Goal: Task Accomplishment & Management: Use online tool/utility

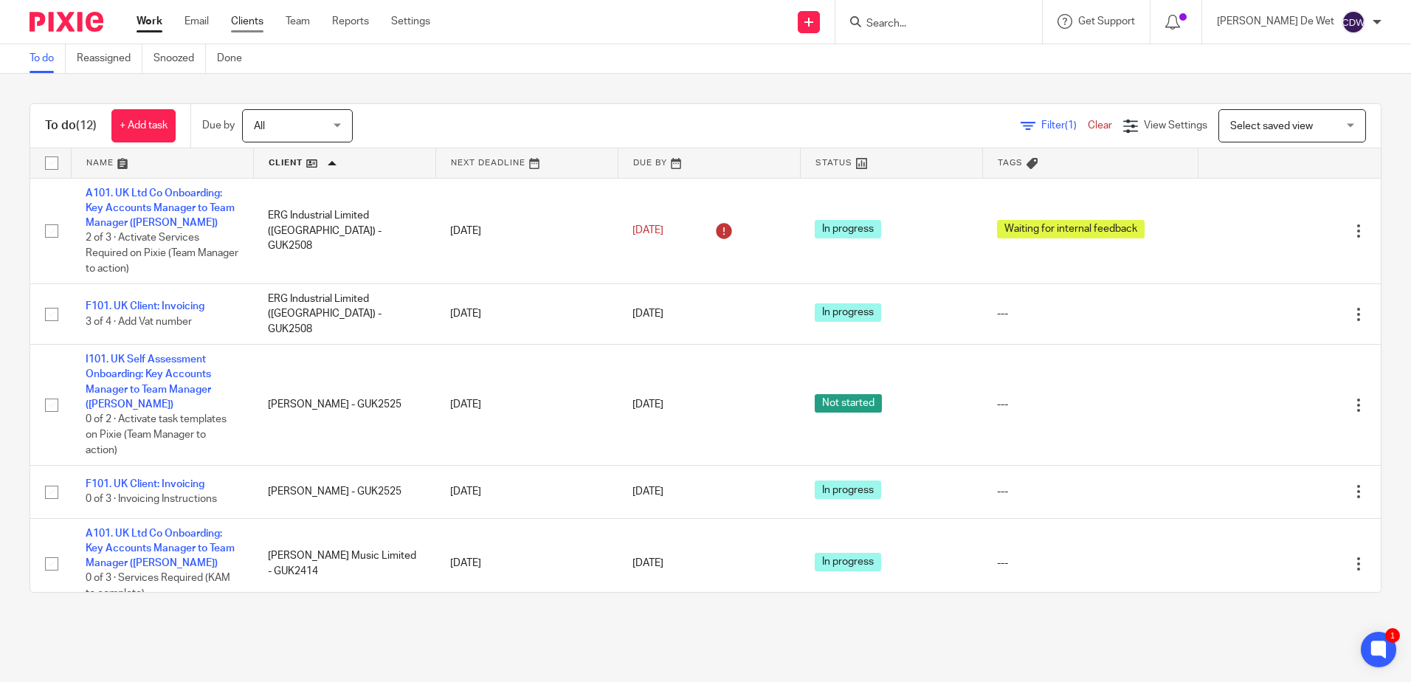
click at [252, 23] on link "Clients" at bounding box center [247, 21] width 32 height 15
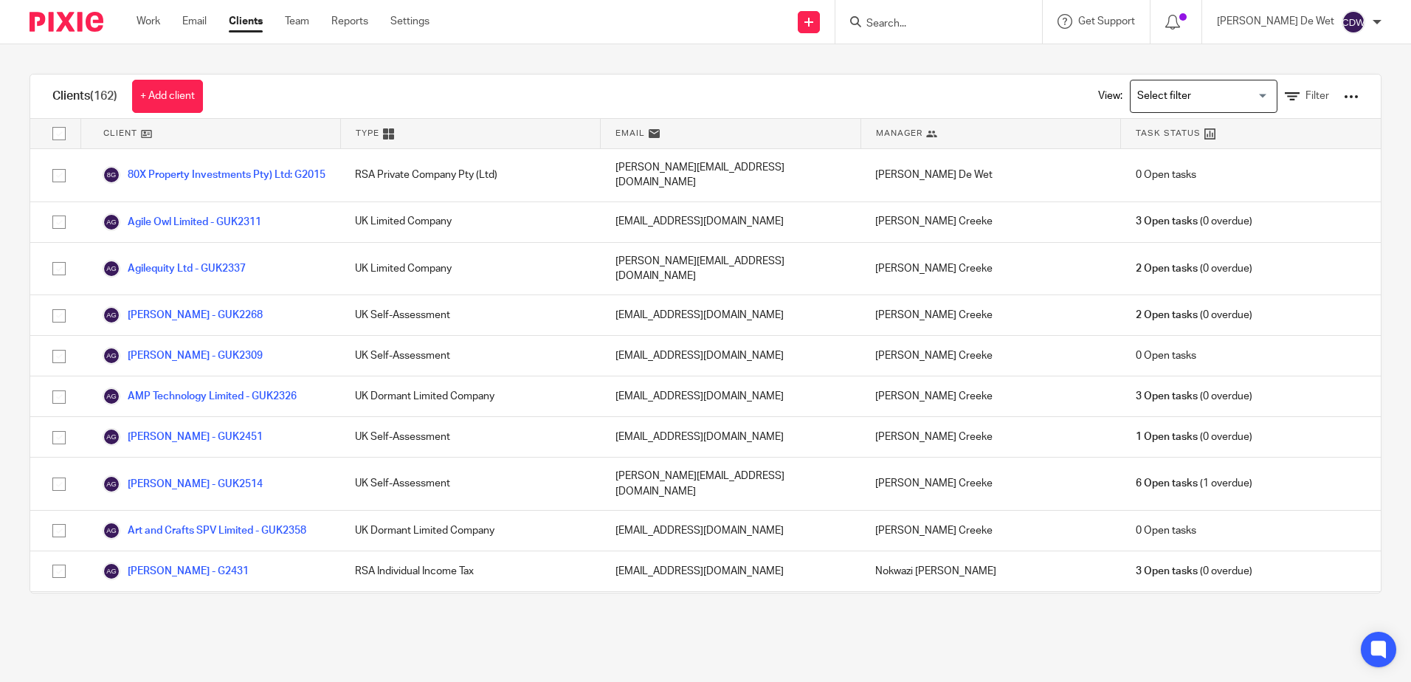
click at [934, 23] on input "Search" at bounding box center [931, 24] width 133 height 13
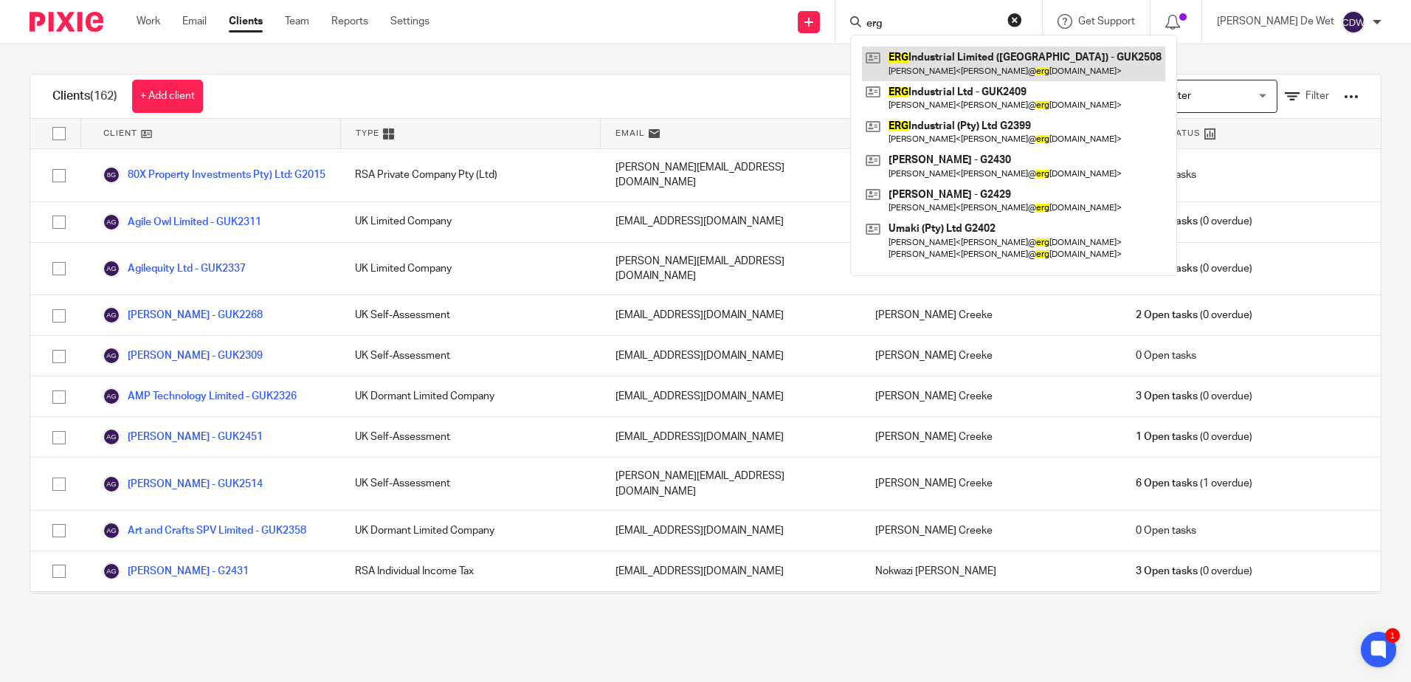
type input "erg"
click at [978, 70] on link at bounding box center [1013, 64] width 303 height 34
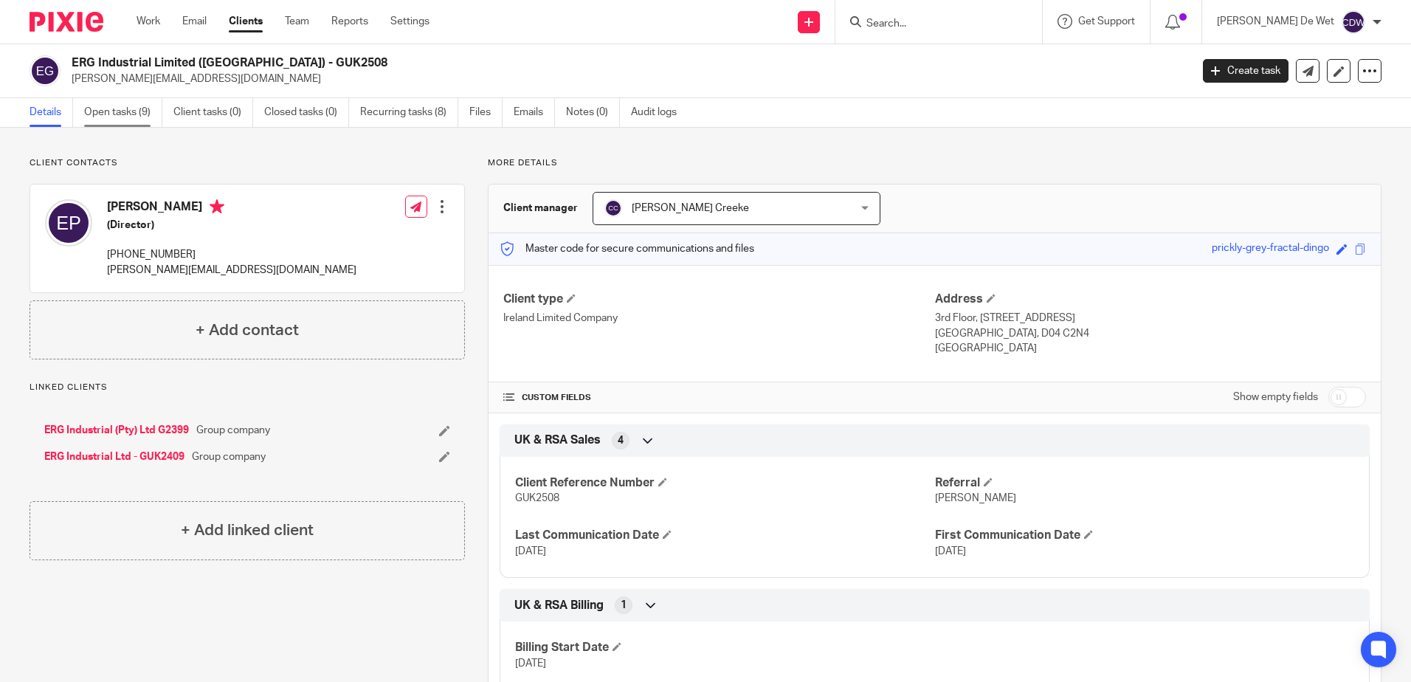
click at [140, 116] on link "Open tasks (9)" at bounding box center [123, 112] width 78 height 29
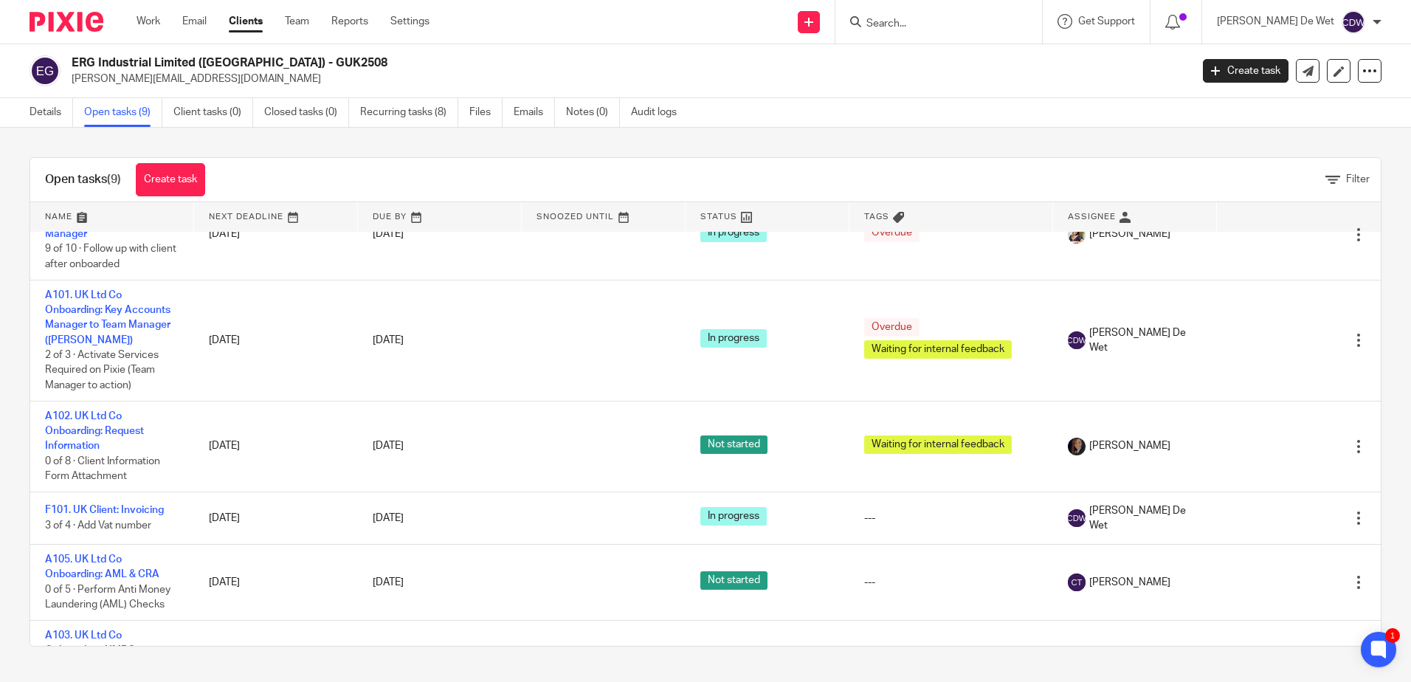
scroll to position [40, 0]
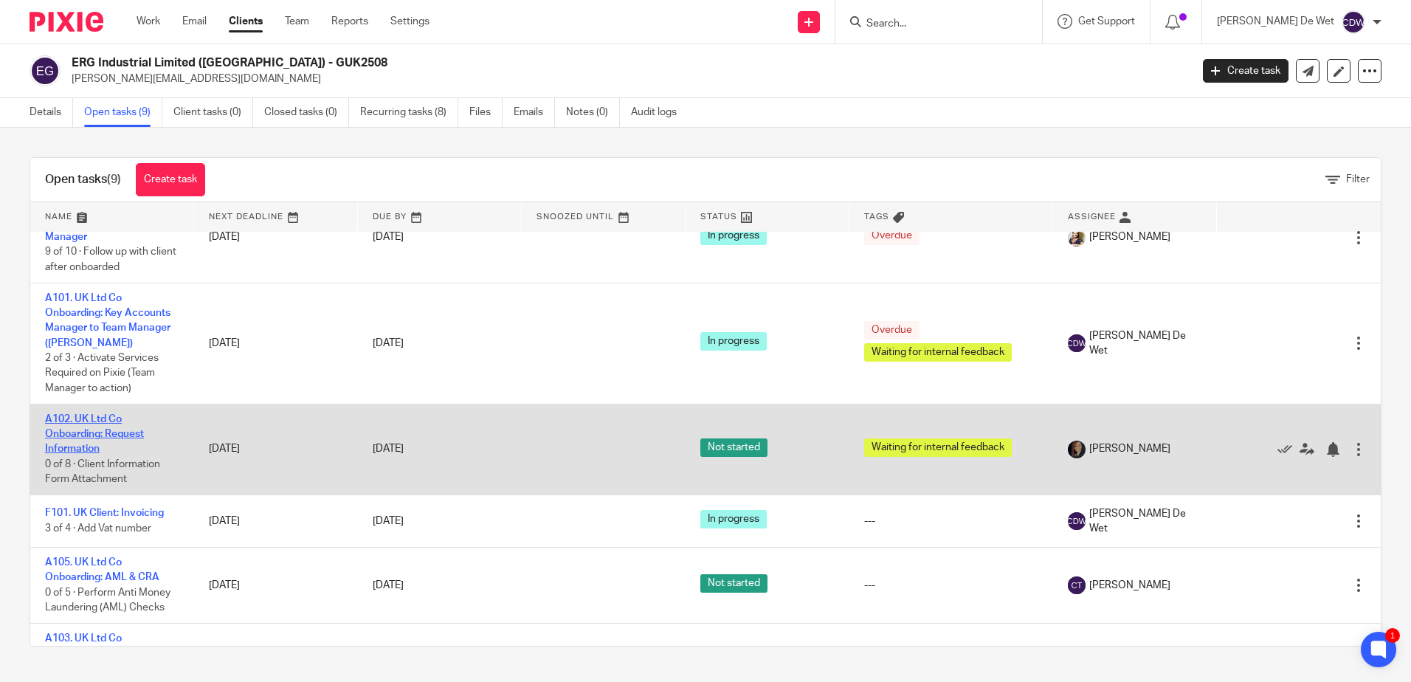
click at [117, 432] on link "A102. UK Ltd Co Onboarding: Request Information" at bounding box center [94, 434] width 99 height 41
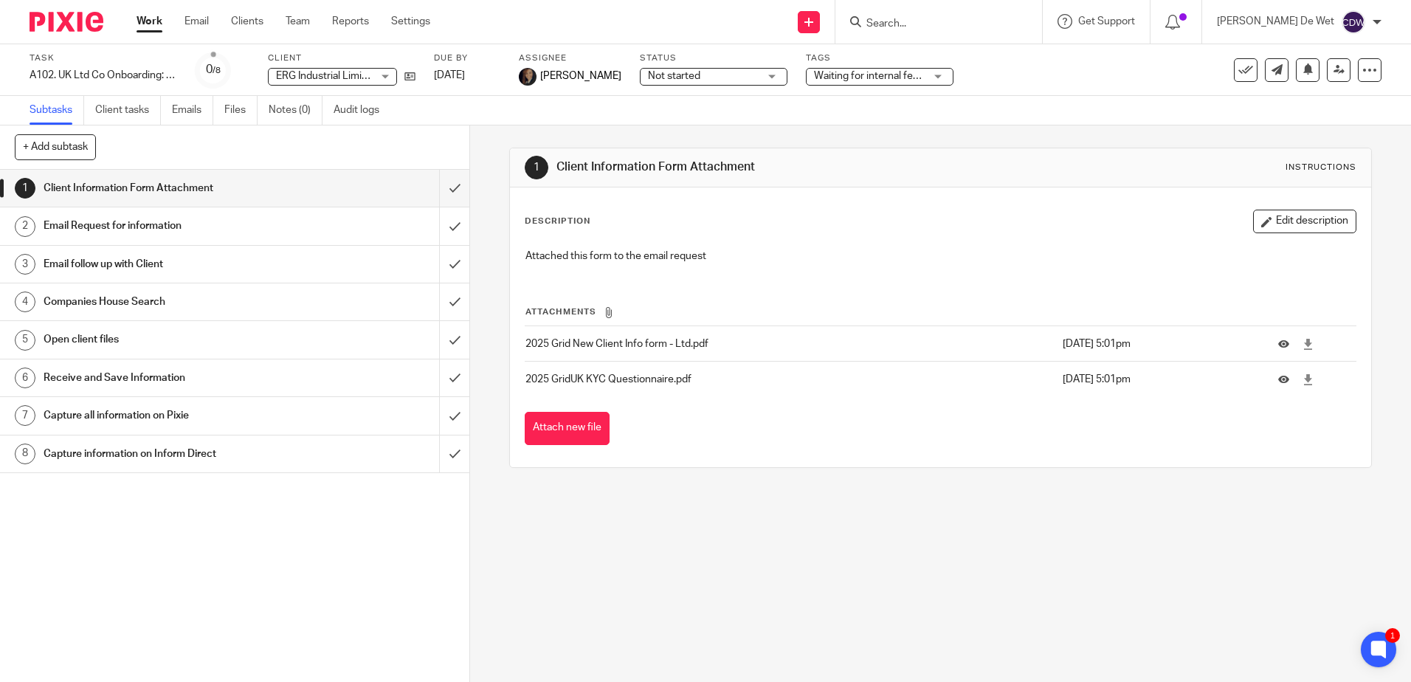
click at [137, 302] on h1 "Companies House Search" at bounding box center [171, 302] width 254 height 22
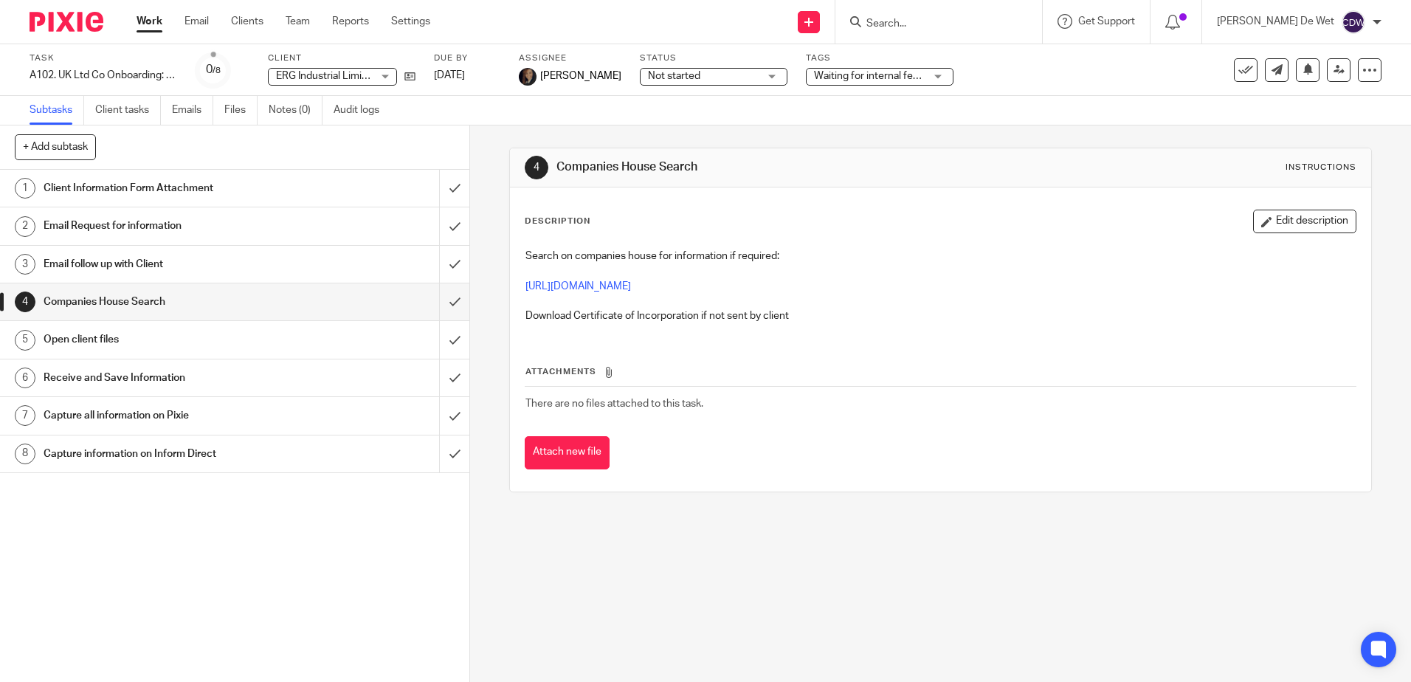
click at [140, 191] on h1 "Client Information Form Attachment" at bounding box center [171, 188] width 254 height 22
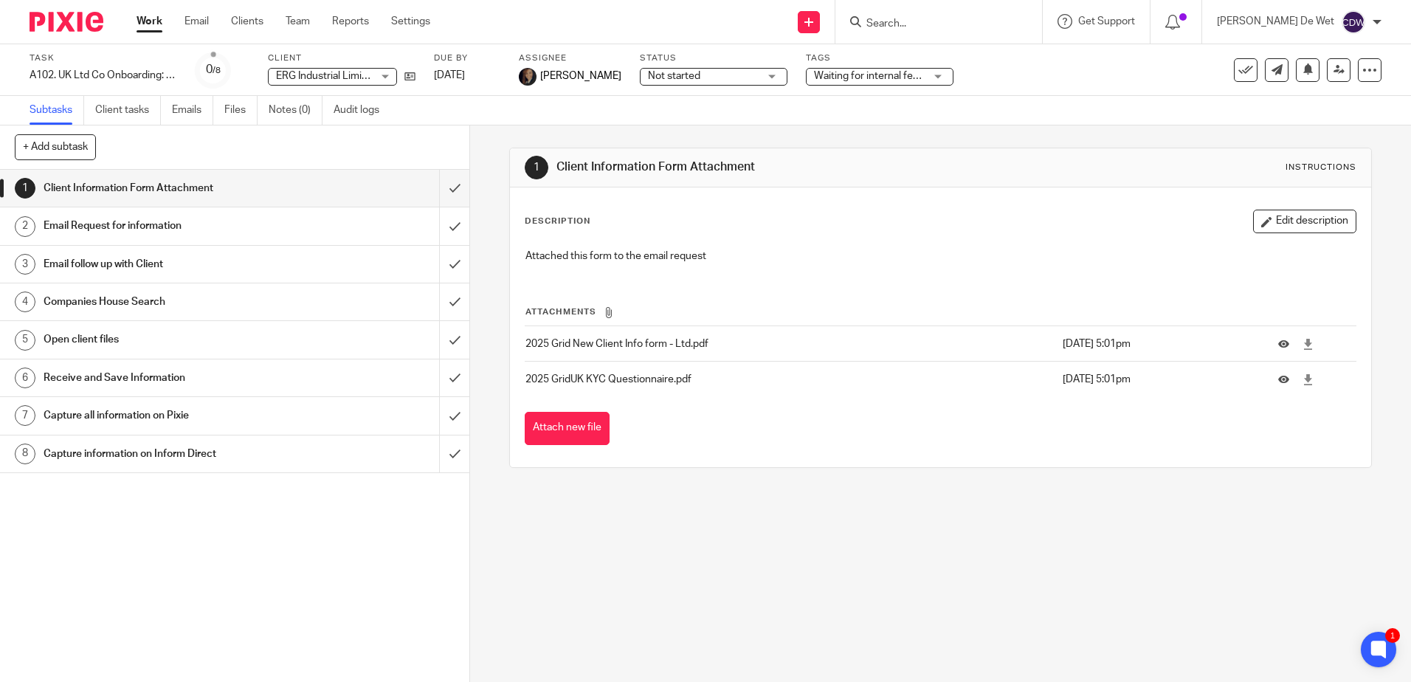
click at [180, 230] on h1 "Email Request for information" at bounding box center [171, 226] width 254 height 22
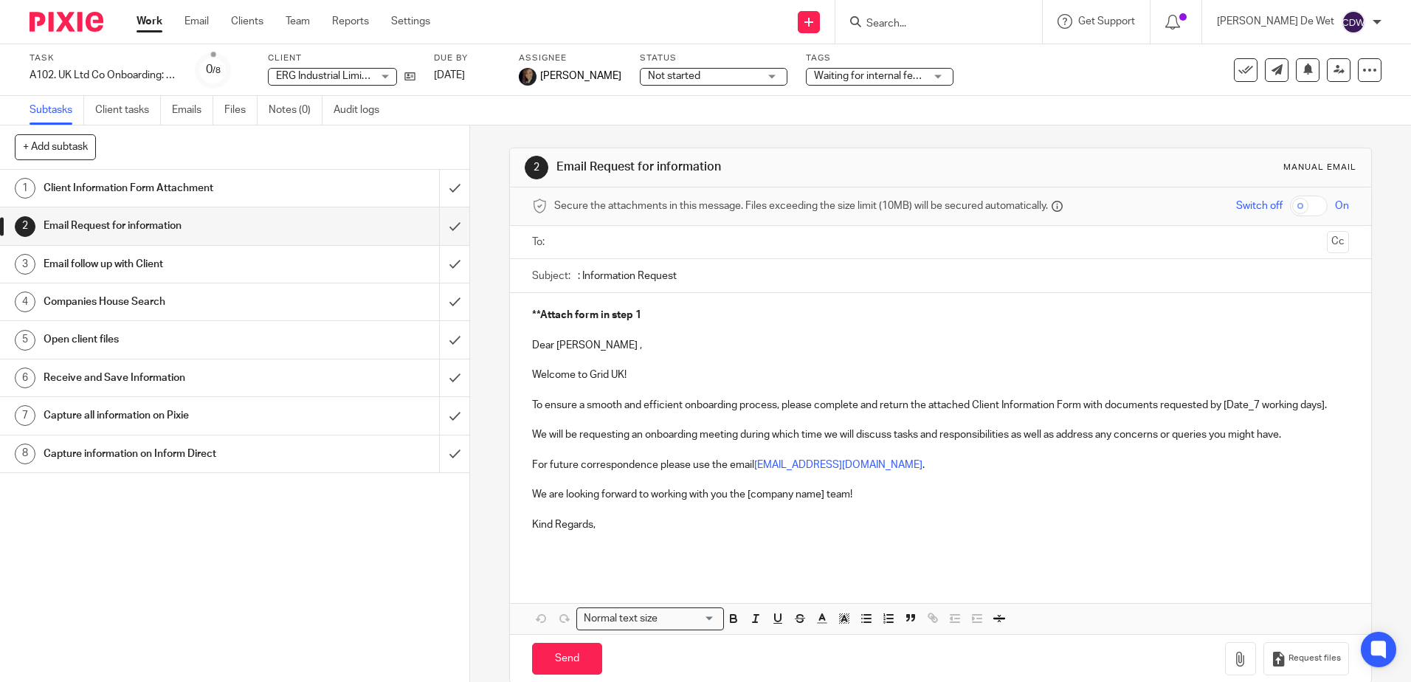
click at [159, 264] on h1 "Email follow up with Client" at bounding box center [171, 264] width 254 height 22
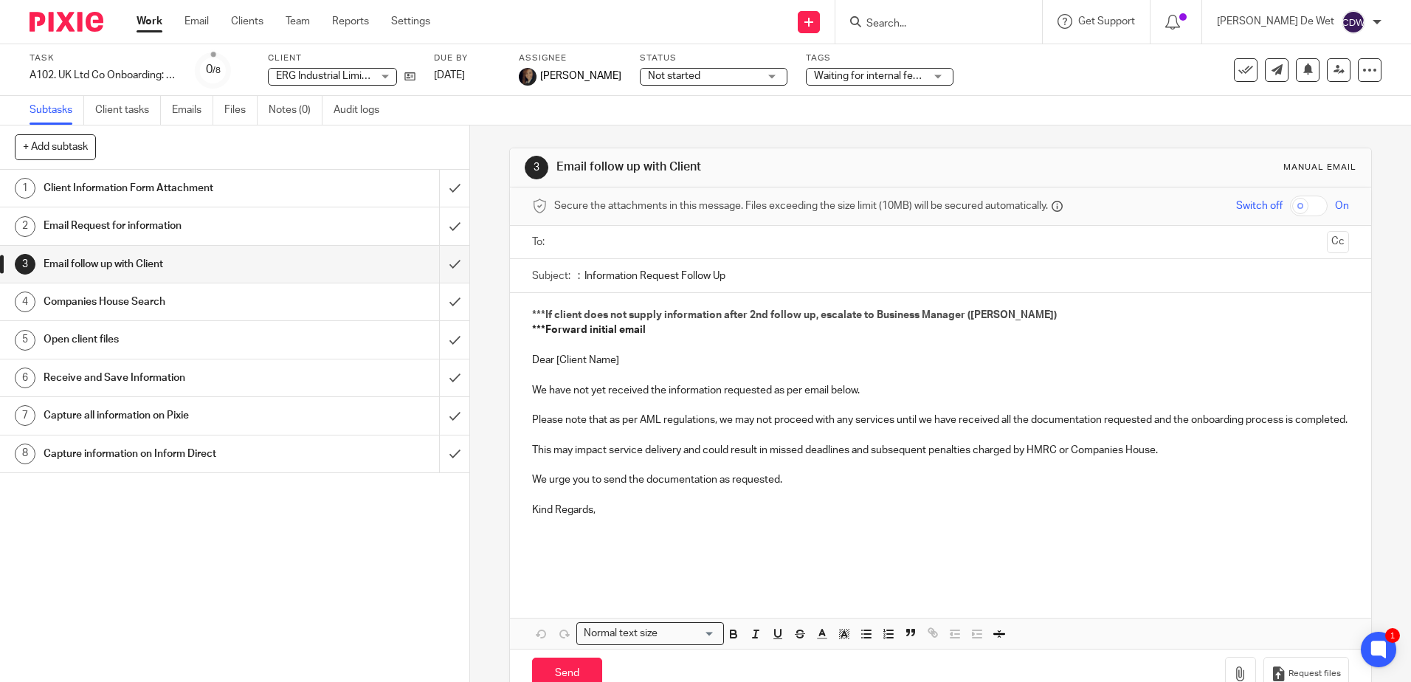
click at [160, 299] on h1 "Companies House Search" at bounding box center [171, 302] width 254 height 22
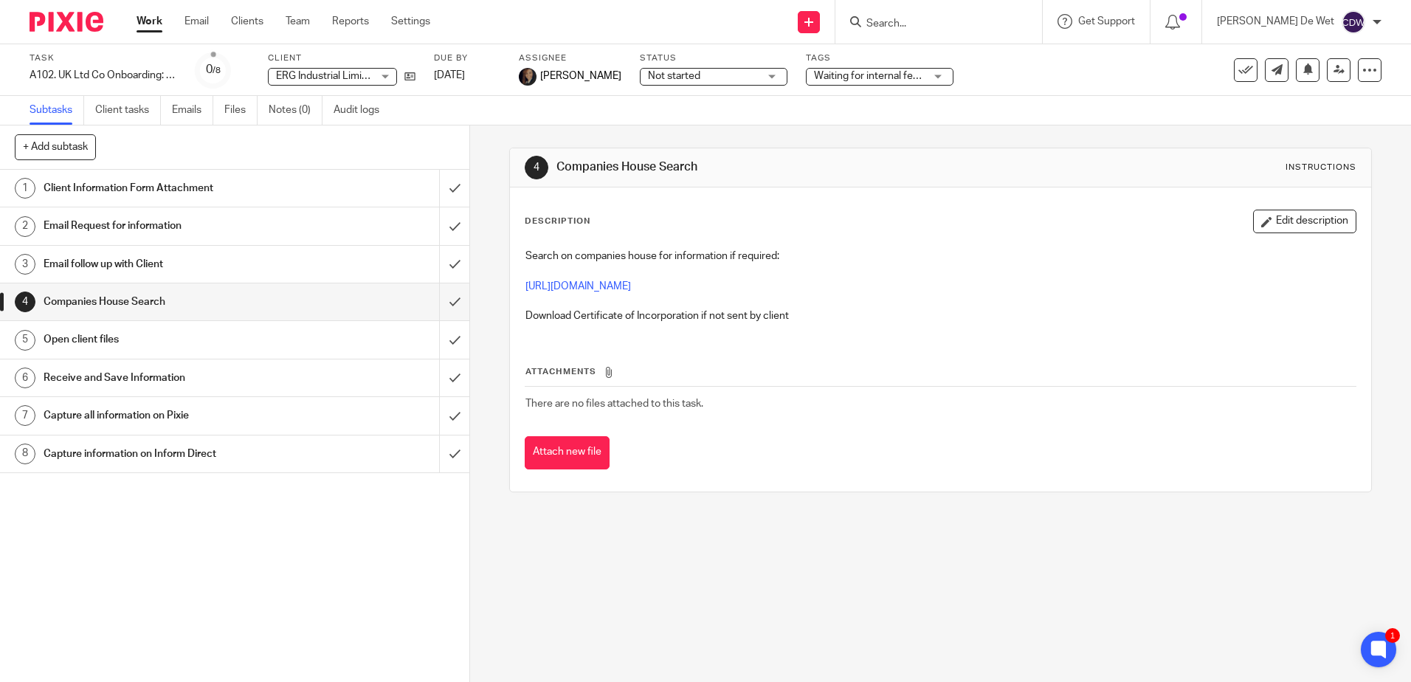
click at [91, 342] on h1 "Open client files" at bounding box center [171, 339] width 254 height 22
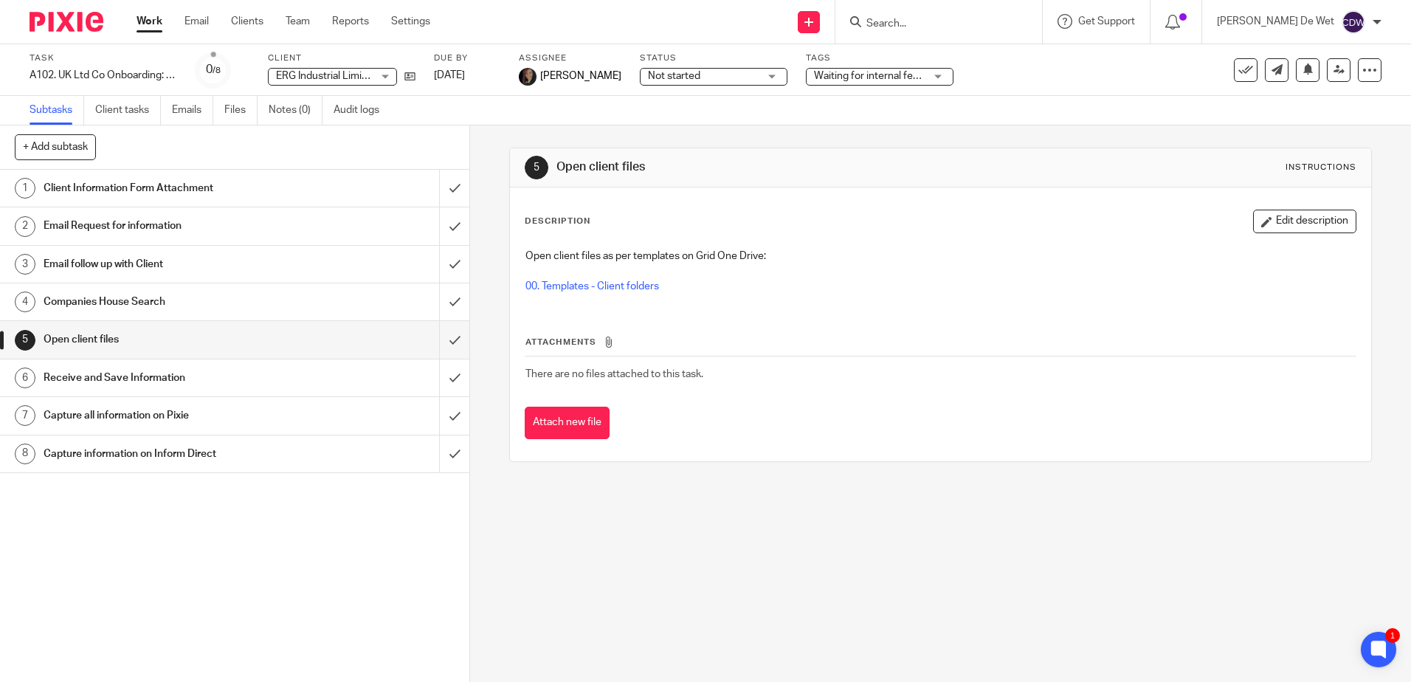
click at [135, 454] on h1 "Capture information on Inform Direct" at bounding box center [171, 454] width 254 height 22
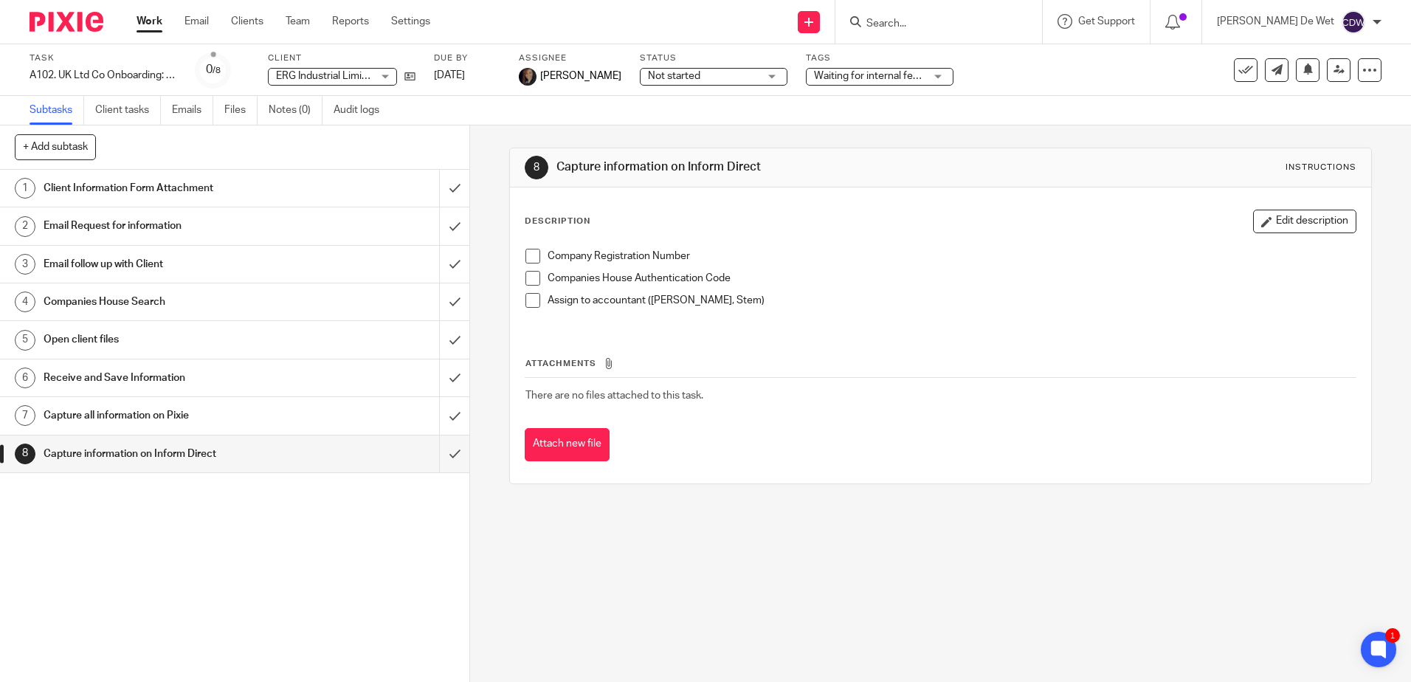
click at [114, 190] on h1 "Client Information Form Attachment" at bounding box center [171, 188] width 254 height 22
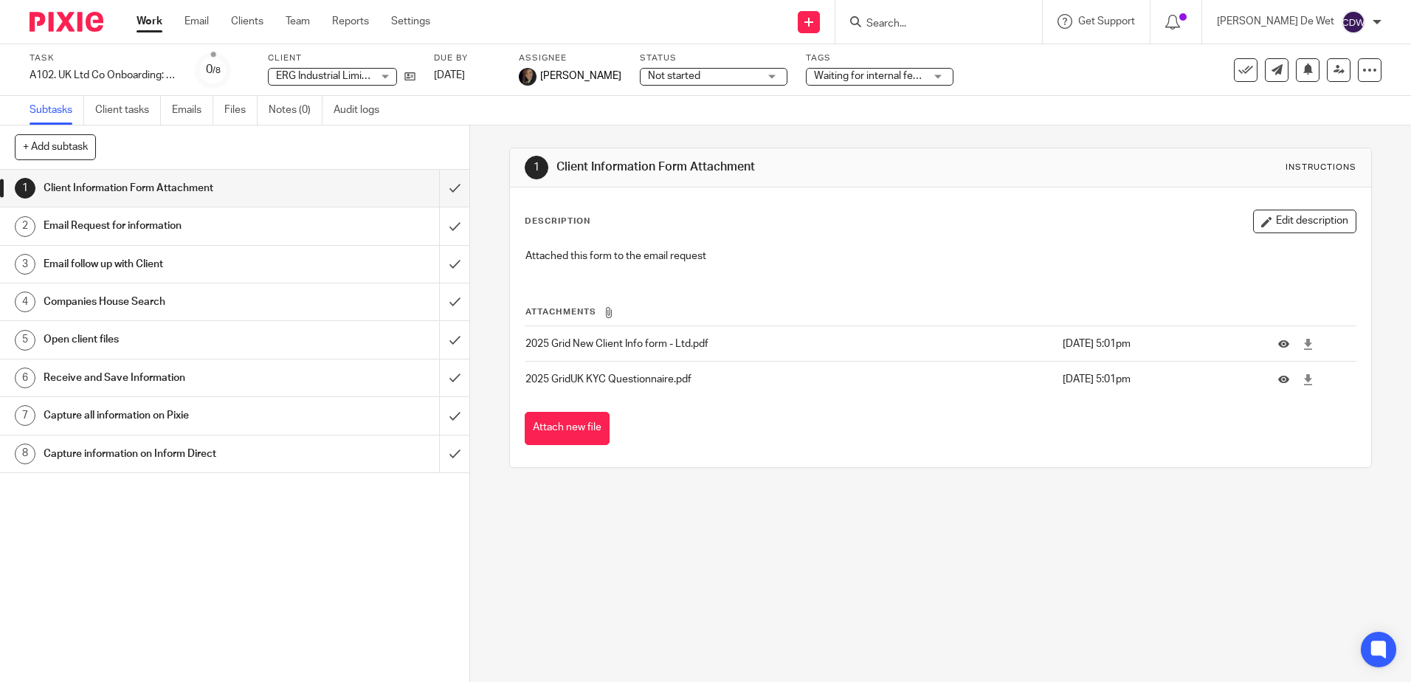
click at [151, 224] on h1 "Email Request for information" at bounding box center [171, 226] width 254 height 22
click at [89, 340] on h1 "Open client files" at bounding box center [171, 339] width 254 height 22
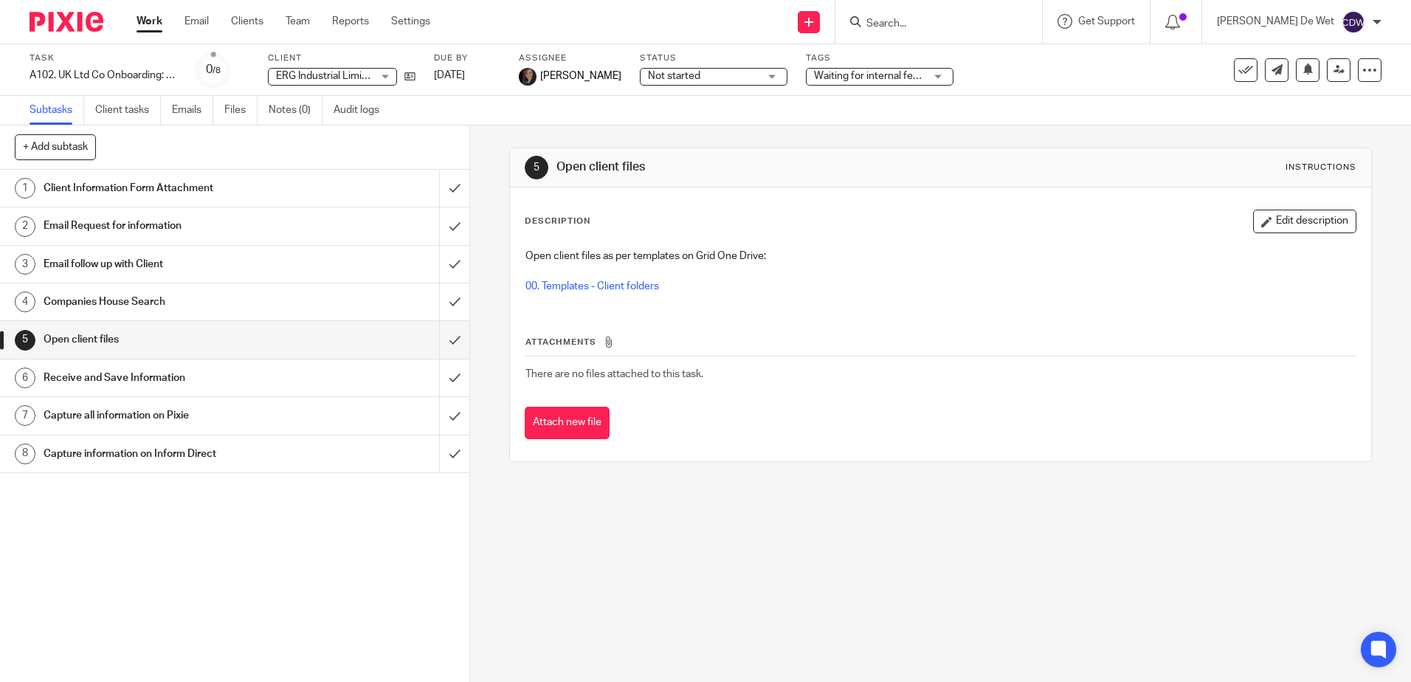
click at [146, 376] on h1 "Receive and Save Information" at bounding box center [171, 378] width 254 height 22
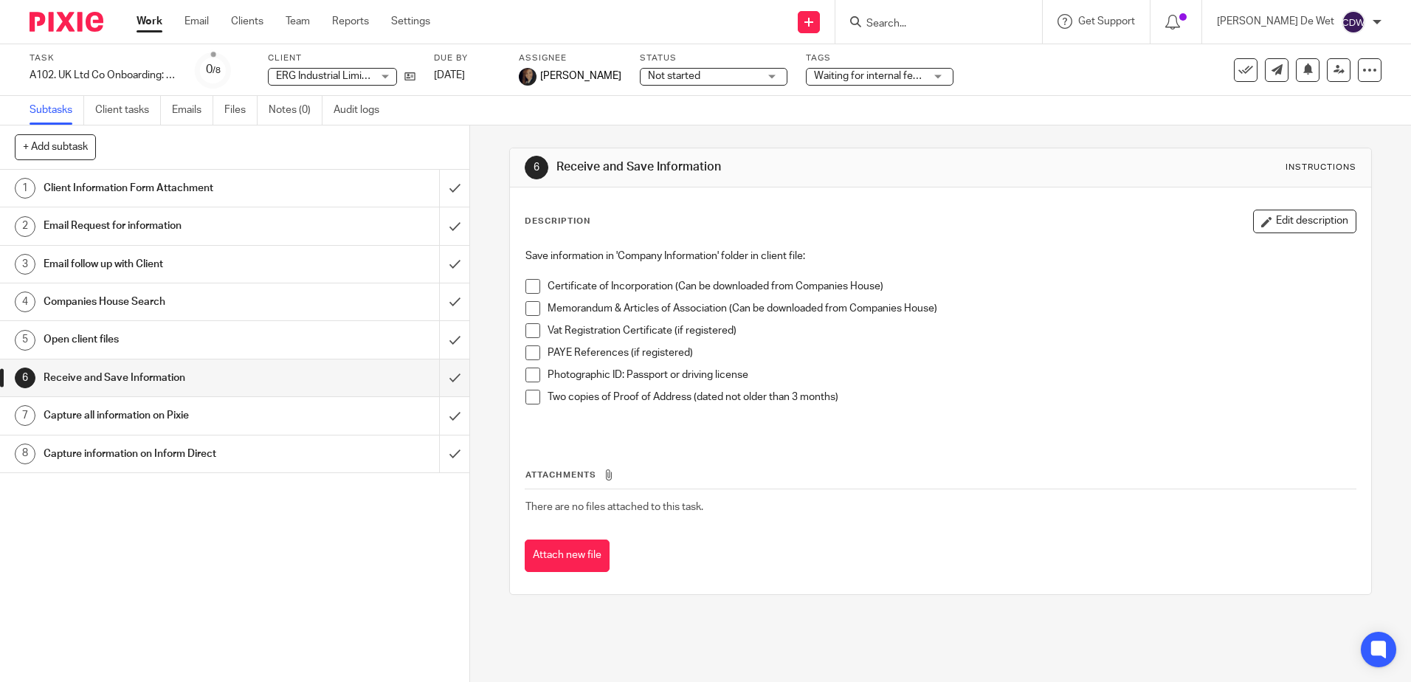
click at [147, 415] on h1 "Capture all information on Pixie" at bounding box center [171, 415] width 254 height 22
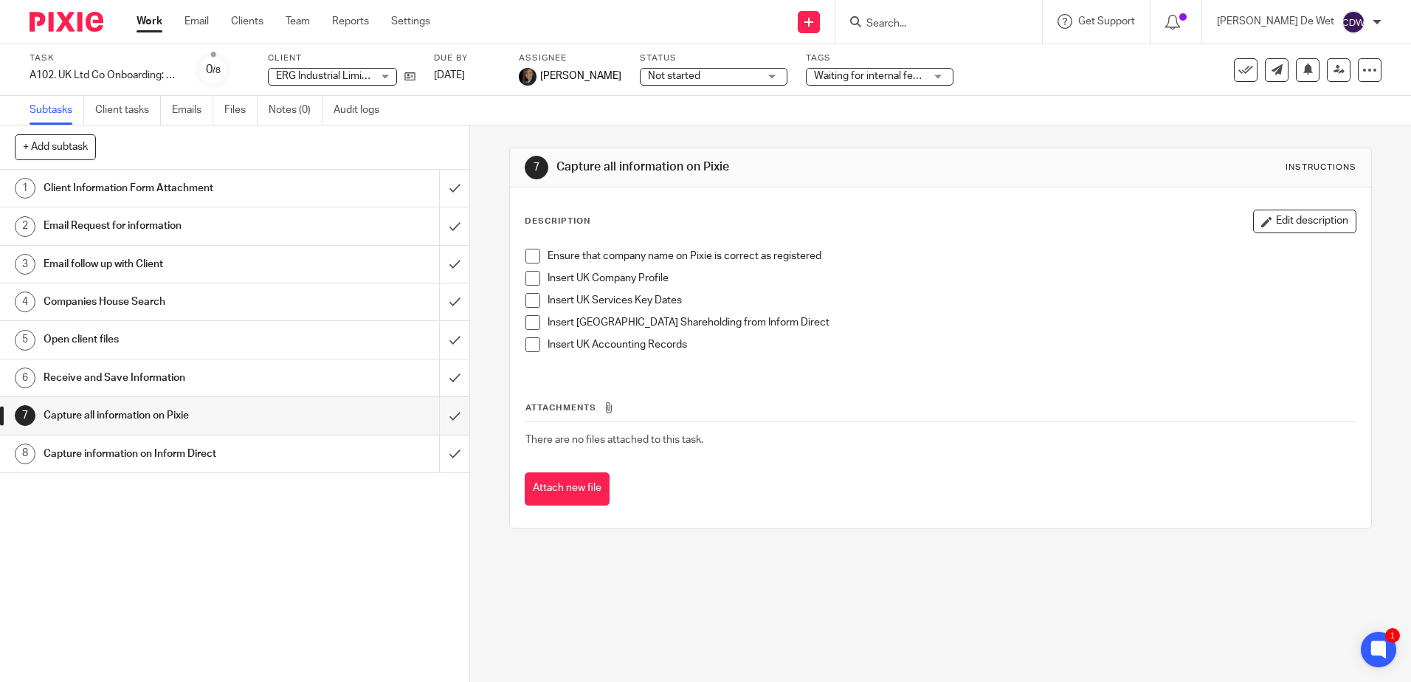
drag, startPoint x: 5, startPoint y: 604, endPoint x: -111, endPoint y: 605, distance: 115.9
click at [0, 605] on html "Work Email Clients Team Reports Settings Work Email Clients Team Reports Settin…" at bounding box center [705, 341] width 1411 height 682
